Goal: Find specific page/section: Find specific page/section

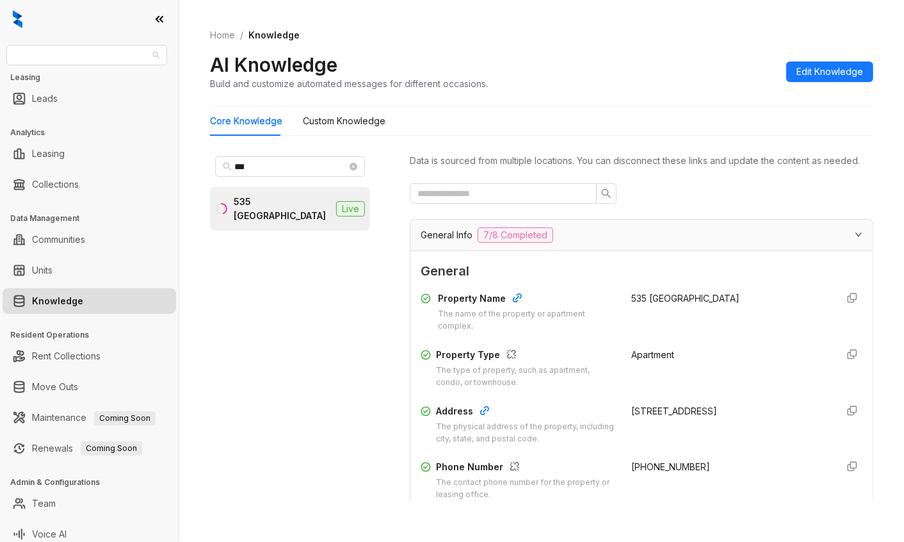
click at [65, 65] on div "Raintree Partners" at bounding box center [86, 55] width 161 height 20
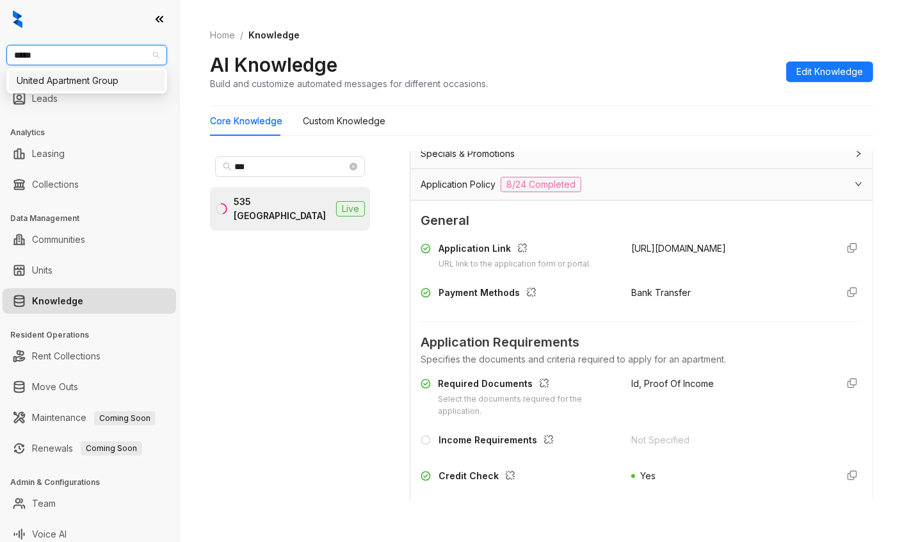
type input "******"
click at [47, 78] on div "United Apartment Group" at bounding box center [87, 81] width 140 height 14
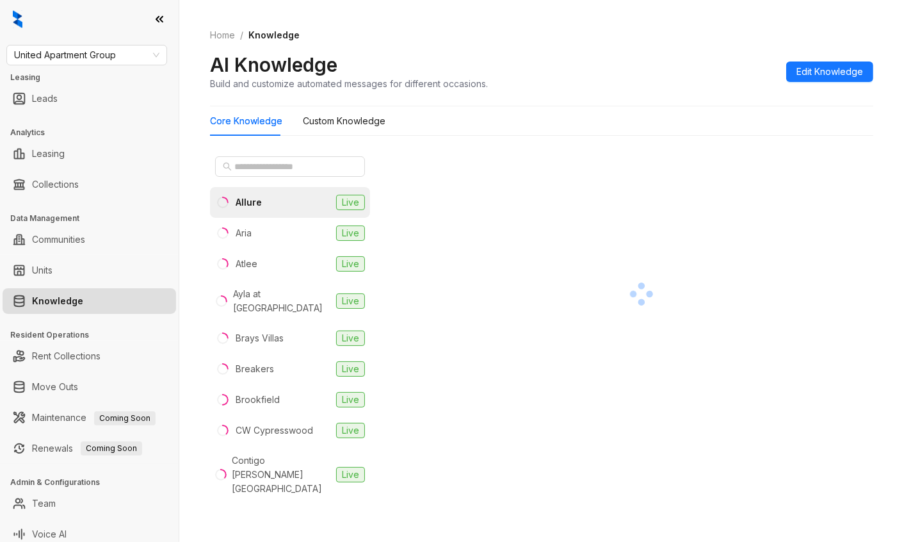
click at [823, 188] on div at bounding box center [642, 294] width 464 height 286
click at [274, 165] on input "text" at bounding box center [290, 166] width 113 height 14
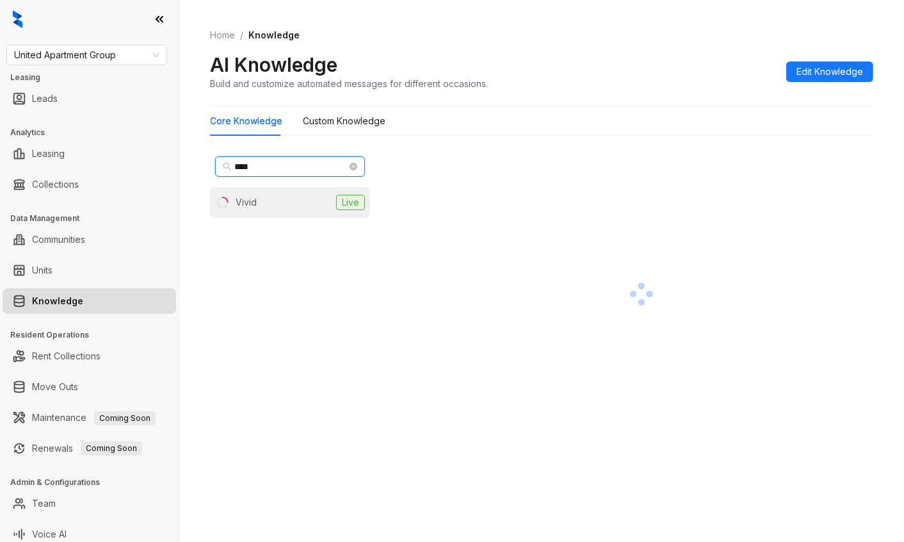
type input "****"
click at [284, 206] on li "Vivid Live" at bounding box center [290, 202] width 160 height 31
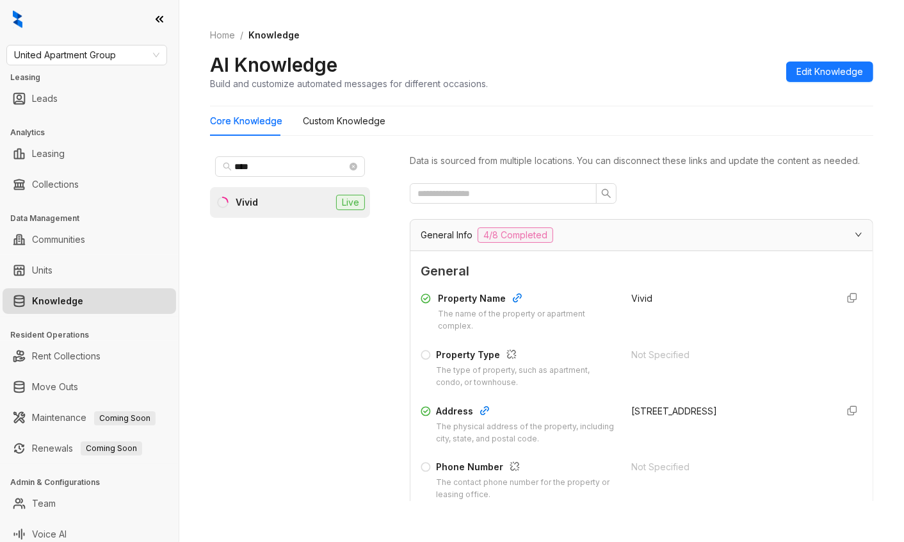
click at [875, 273] on div "Home / Knowledge AI Knowledge Build and customize automated messages for differ…" at bounding box center [541, 271] width 725 height 542
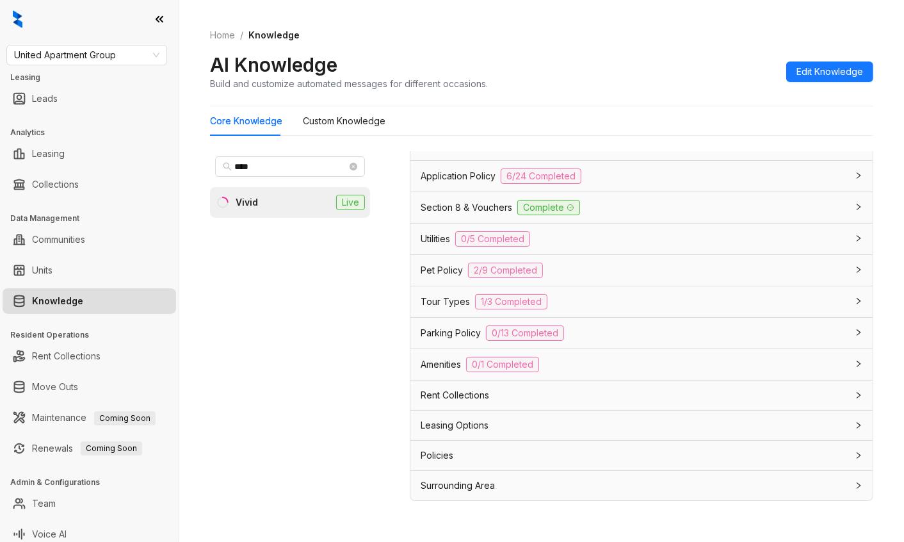
scroll to position [1300, 0]
click at [588, 423] on div "Leasing Options" at bounding box center [634, 425] width 426 height 14
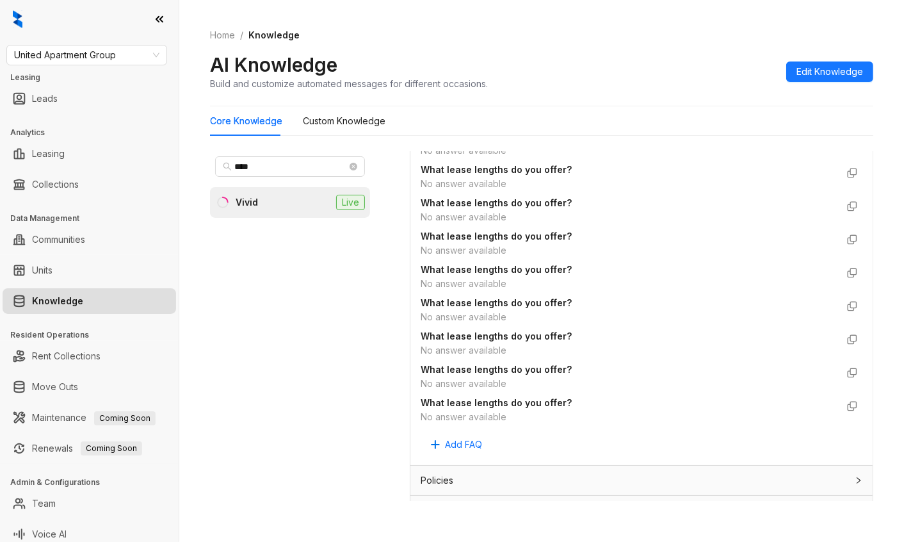
scroll to position [1876, 0]
